Goal: Information Seeking & Learning: Learn about a topic

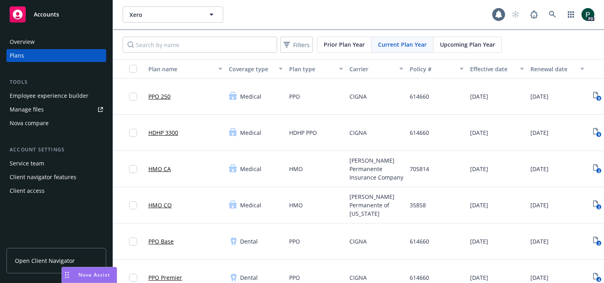
click at [175, 14] on span "Xero" at bounding box center [165, 14] width 70 height 8
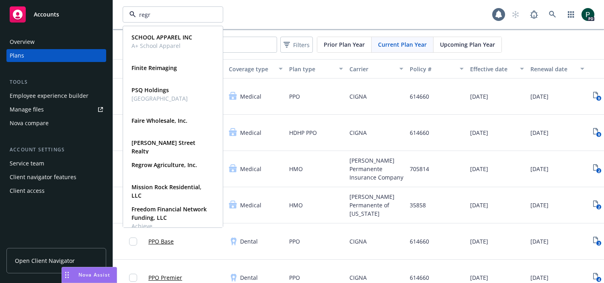
type input "regro"
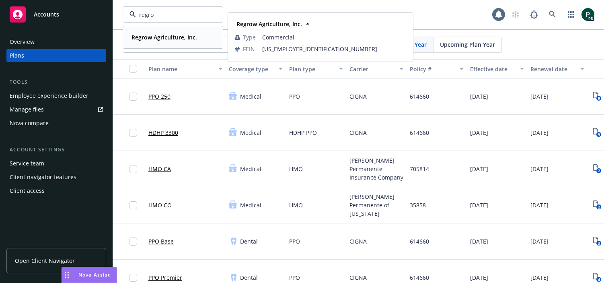
click at [168, 41] on strong "Regrow Agriculture, Inc." at bounding box center [165, 37] width 66 height 8
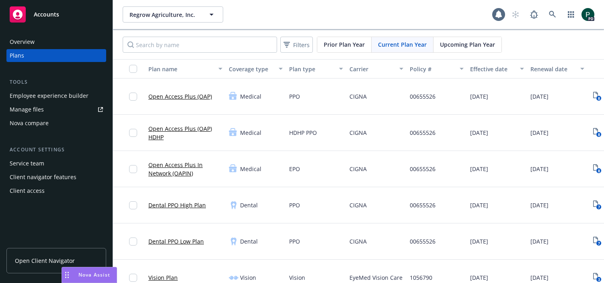
click at [188, 128] on link "Open Access Plus (OAP) HDHP" at bounding box center [185, 132] width 74 height 17
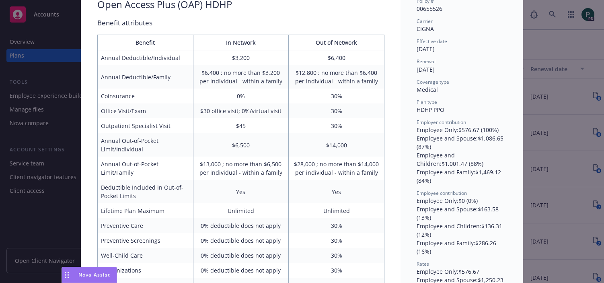
scroll to position [65, 0]
click at [546, 96] on div "Medical - Open Access Plus (OAP) HDHP - HDHP PPO Open Access Plus (OAP) HDHP Be…" at bounding box center [302, 141] width 604 height 283
click at [568, 86] on div "Medical - Open Access Plus (OAP) HDHP - HDHP PPO Open Access Plus (OAP) HDHP Be…" at bounding box center [302, 141] width 604 height 283
drag, startPoint x: 571, startPoint y: 97, endPoint x: 539, endPoint y: 104, distance: 32.6
click at [571, 97] on div "Medical - Open Access Plus (OAP) HDHP - HDHP PPO Open Access Plus (OAP) HDHP Be…" at bounding box center [302, 141] width 604 height 283
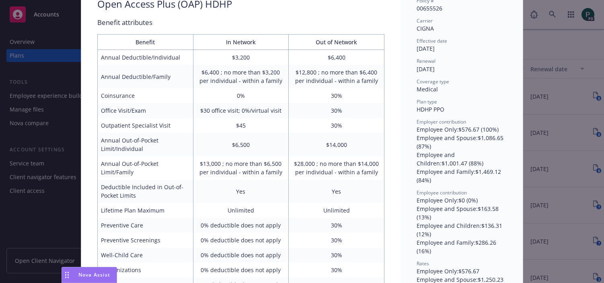
scroll to position [0, 0]
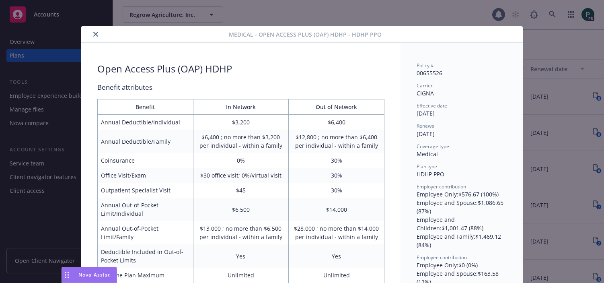
click at [95, 35] on icon "close" at bounding box center [95, 34] width 5 height 5
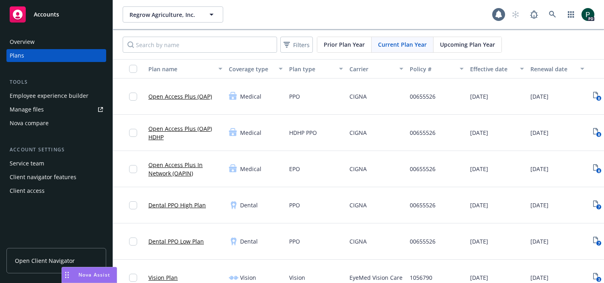
click at [42, 40] on div "Overview" at bounding box center [56, 41] width 93 height 13
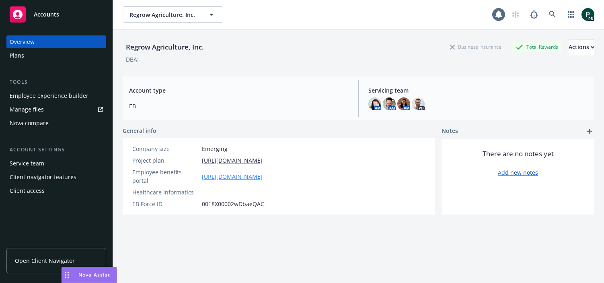
click at [263, 174] on link "https://app.newfront.com/employee/d066e85c-0888-4bbf-94bd-4c30a5e91c6d" at bounding box center [232, 176] width 61 height 8
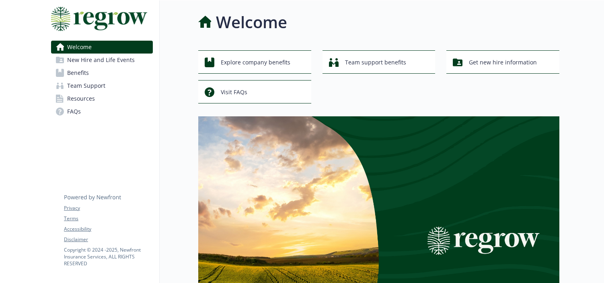
click at [91, 73] on link "Benefits" at bounding box center [102, 72] width 102 height 13
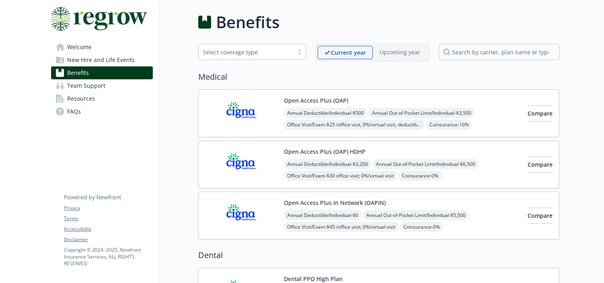
click at [395, 152] on div "Open Access Plus (OAP) HDHP Annual Deductible/Individual - $3,200 Annual Out-of…" at bounding box center [402, 164] width 237 height 34
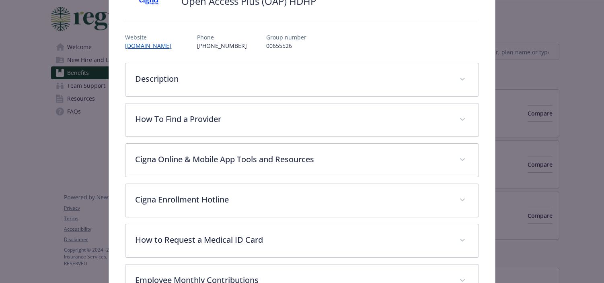
scroll to position [72, 0]
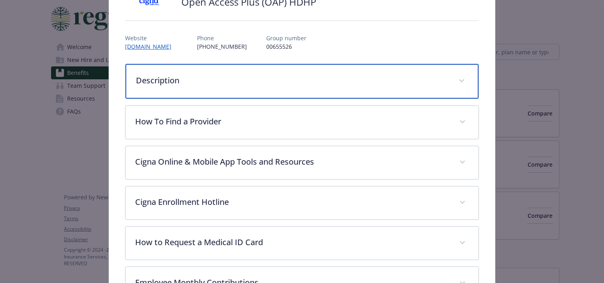
click at [235, 82] on p "Description" at bounding box center [292, 80] width 313 height 12
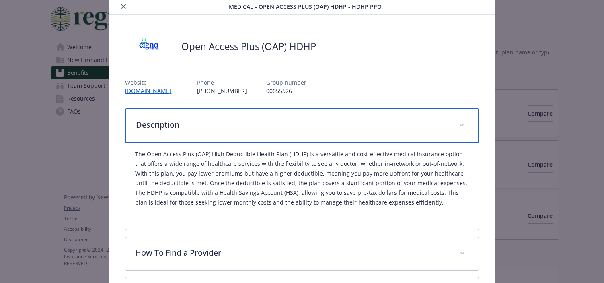
scroll to position [0, 0]
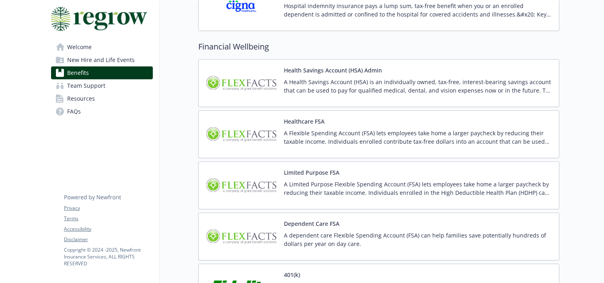
click at [409, 85] on p "A Health Savings Account (HSA) is an individually owned, tax-free, interest-bea…" at bounding box center [418, 86] width 269 height 17
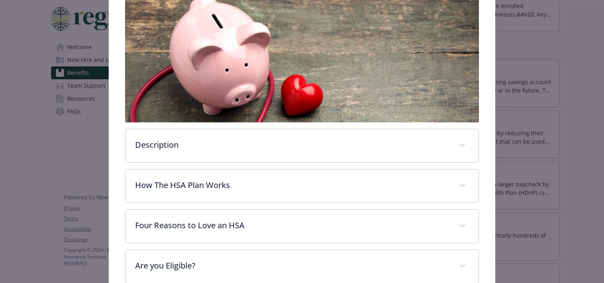
scroll to position [174, 0]
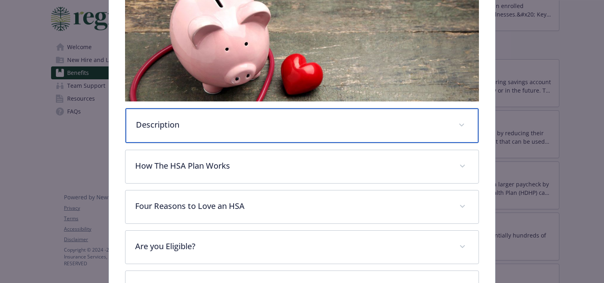
click at [327, 125] on p "Description" at bounding box center [292, 125] width 313 height 12
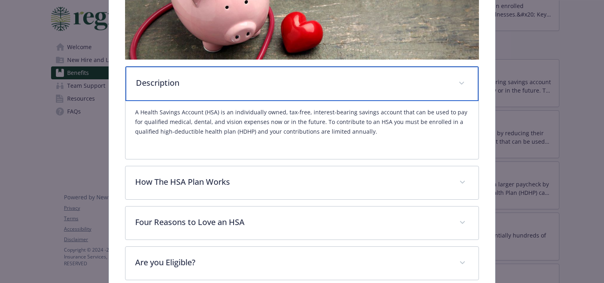
scroll to position [231, 0]
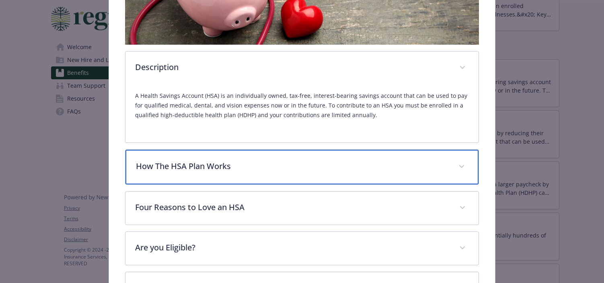
click at [271, 156] on div "How The HSA Plan Works" at bounding box center [302, 167] width 353 height 35
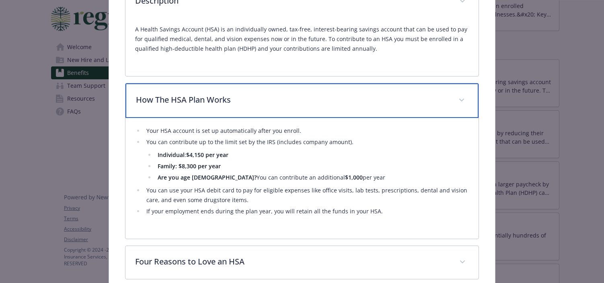
scroll to position [313, 0]
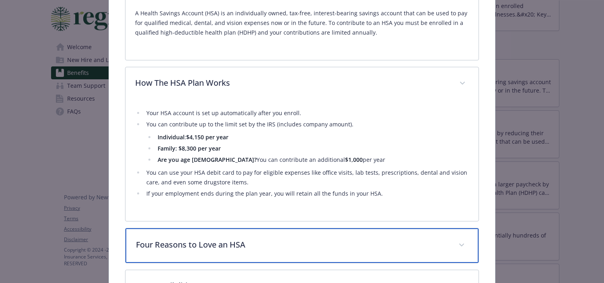
click at [280, 245] on p "Four Reasons to Love an HSA" at bounding box center [292, 245] width 313 height 12
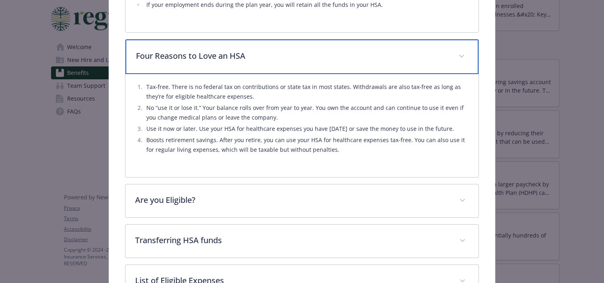
scroll to position [504, 0]
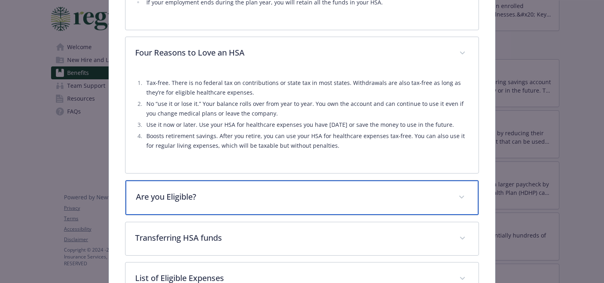
click at [276, 196] on p "Are you Eligible?" at bounding box center [292, 197] width 313 height 12
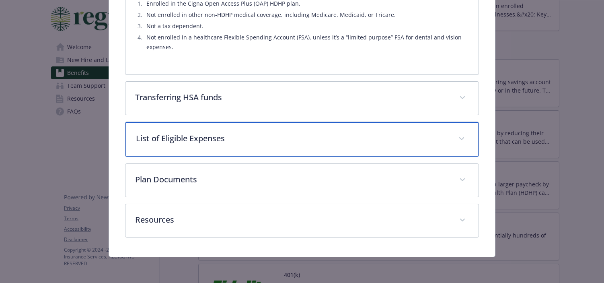
scroll to position [740, 0]
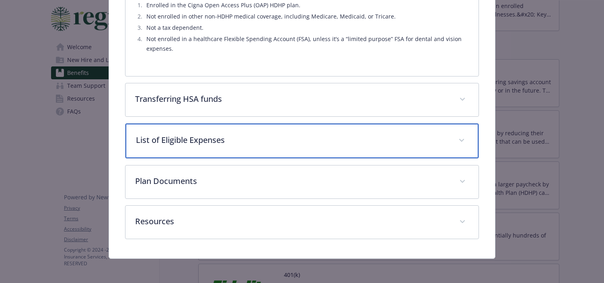
click at [221, 139] on p "List of Eligible Expenses" at bounding box center [292, 140] width 313 height 12
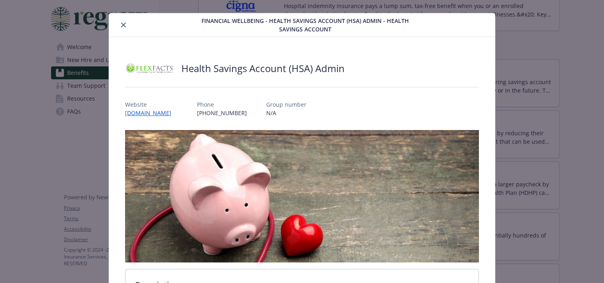
scroll to position [0, 0]
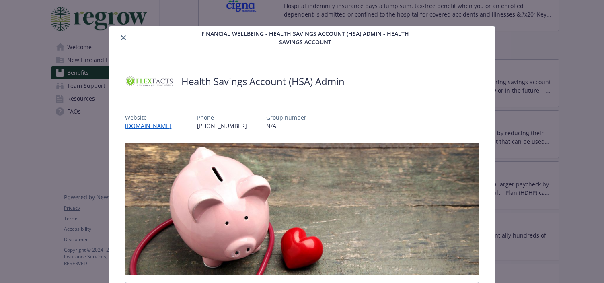
click at [121, 37] on icon "close" at bounding box center [123, 37] width 5 height 5
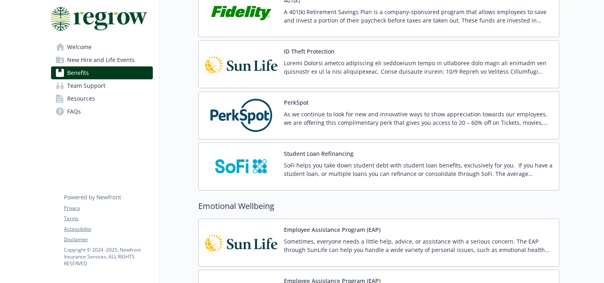
scroll to position [1171, 0]
